Goal: Check status: Check status

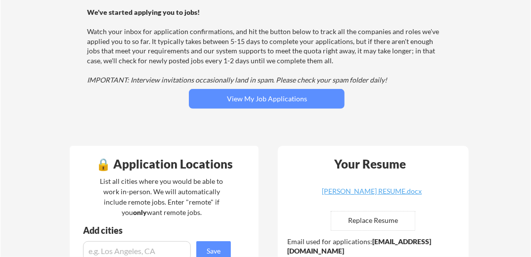
scroll to position [111, 0]
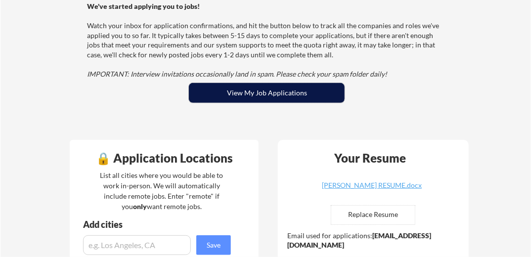
click at [239, 92] on button "View My Job Applications" at bounding box center [267, 93] width 156 height 20
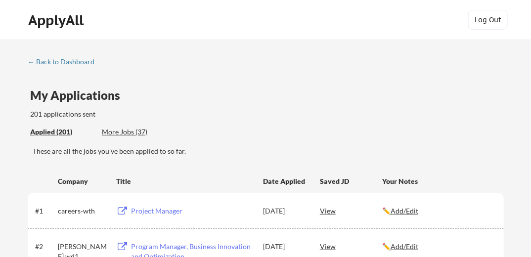
click at [66, 132] on div "Applied (201)" at bounding box center [62, 132] width 64 height 10
click at [50, 131] on div "Applied (201)" at bounding box center [62, 132] width 64 height 10
click at [85, 63] on div "← Back to Dashboard" at bounding box center [65, 61] width 74 height 7
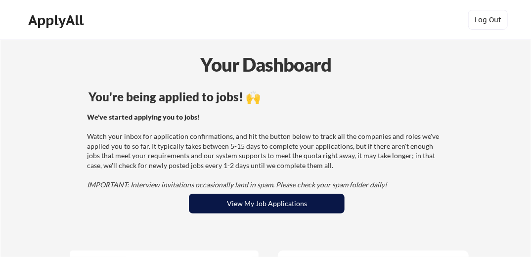
click at [257, 208] on button "View My Job Applications" at bounding box center [267, 204] width 156 height 20
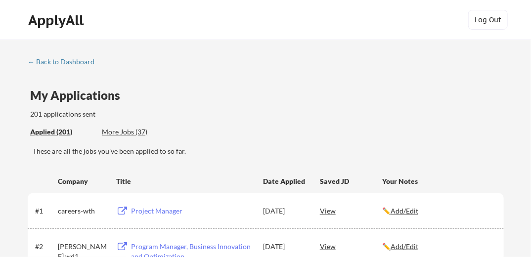
click at [125, 131] on div "More Jobs (37)" at bounding box center [138, 132] width 73 height 10
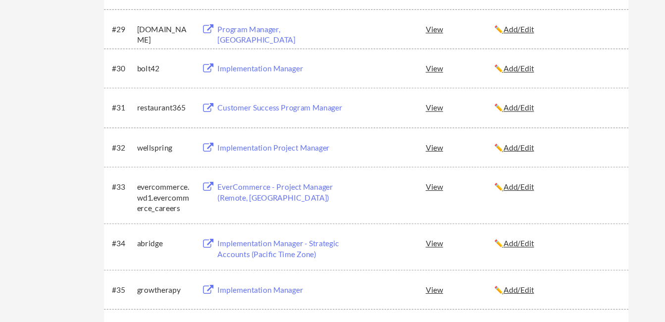
scroll to position [1285, 0]
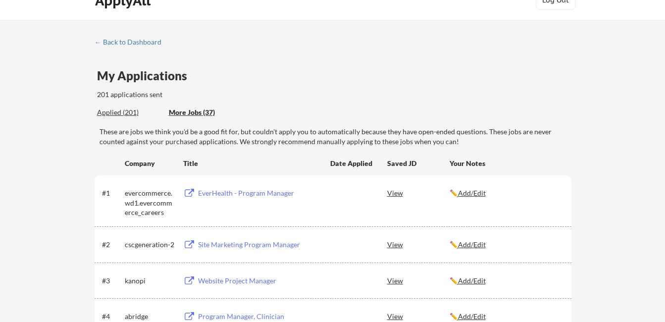
scroll to position [19, 0]
